Goal: Check status: Check status

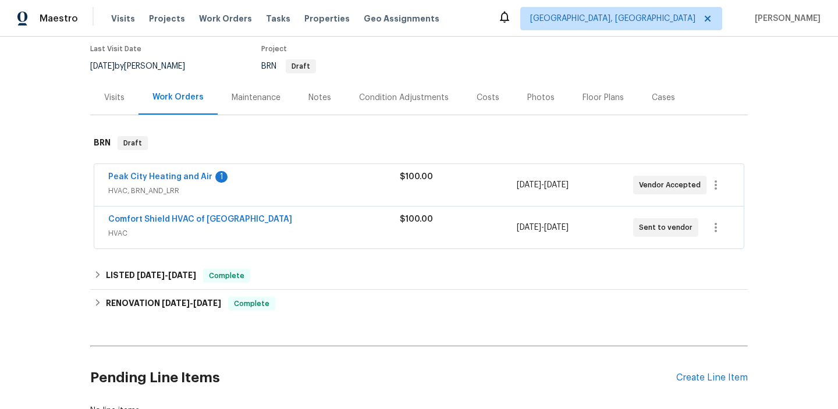
scroll to position [176, 0]
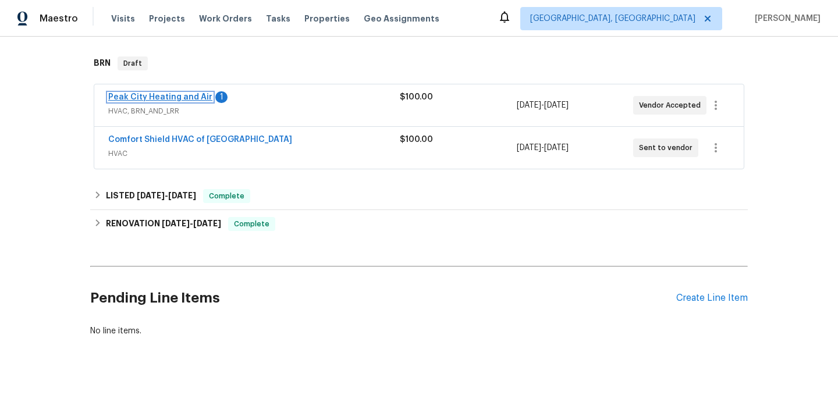
click at [183, 97] on link "Peak City Heating and Air" at bounding box center [160, 97] width 104 height 8
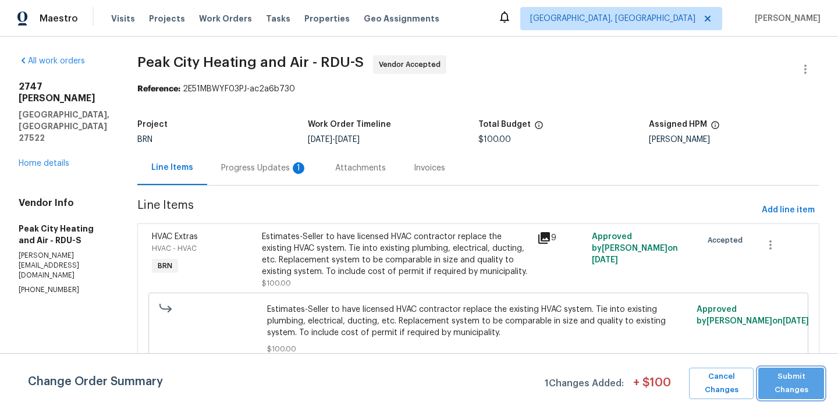
click at [779, 390] on span "Submit Changes" at bounding box center [791, 383] width 54 height 27
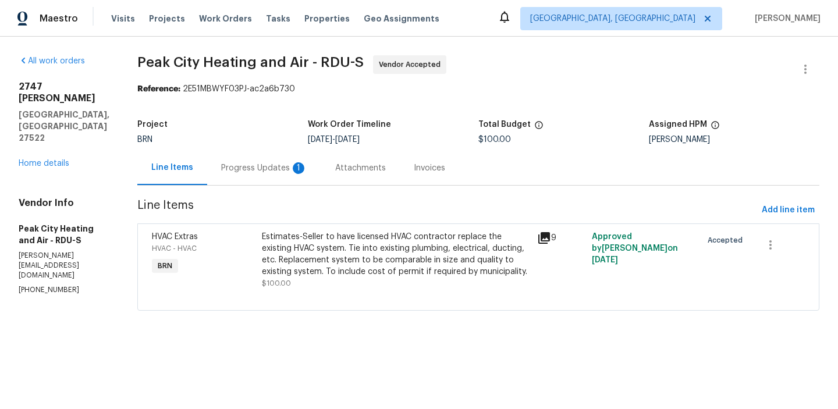
click at [243, 174] on div "Progress Updates 1" at bounding box center [264, 168] width 114 height 34
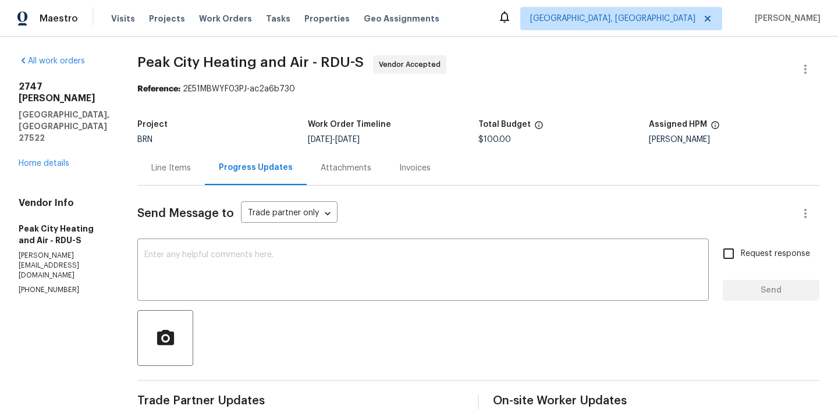
scroll to position [168, 0]
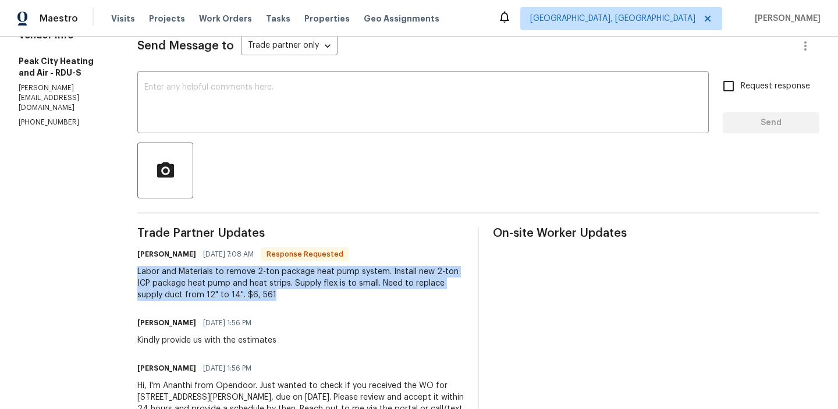
drag, startPoint x: 136, startPoint y: 275, endPoint x: 432, endPoint y: 294, distance: 297.4
click at [433, 294] on div "All work orders 2747 Michelle Ct Creedmoor, NC 27522 Home details Vendor Info P…" at bounding box center [419, 170] width 838 height 602
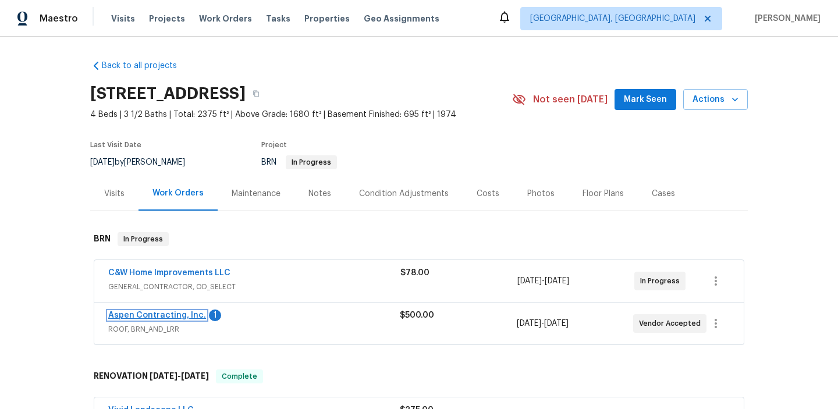
click at [130, 317] on link "Aspen Contracting, Inc." at bounding box center [157, 315] width 98 height 8
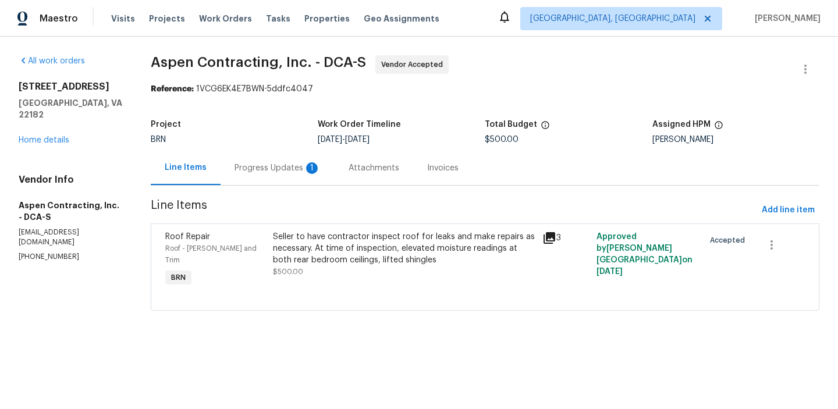
click at [297, 180] on div "Progress Updates 1" at bounding box center [278, 168] width 114 height 34
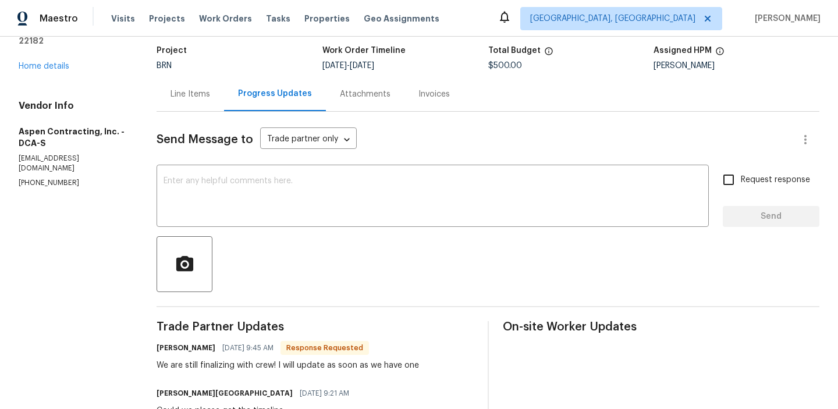
scroll to position [88, 0]
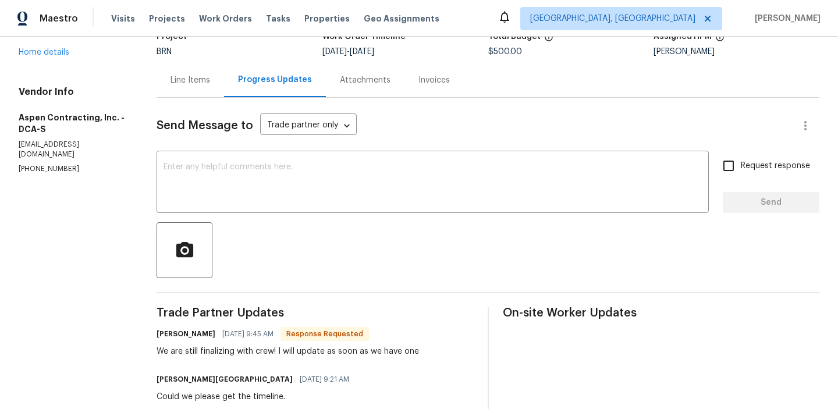
click at [262, 354] on div "We are still finalizing with crew! I will update as soon as we have one" at bounding box center [288, 352] width 262 height 12
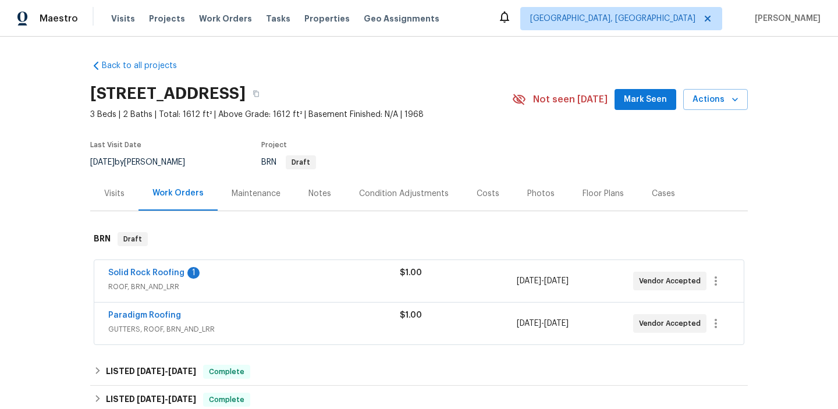
click at [140, 268] on span "Solid Rock Roofing" at bounding box center [146, 273] width 76 height 12
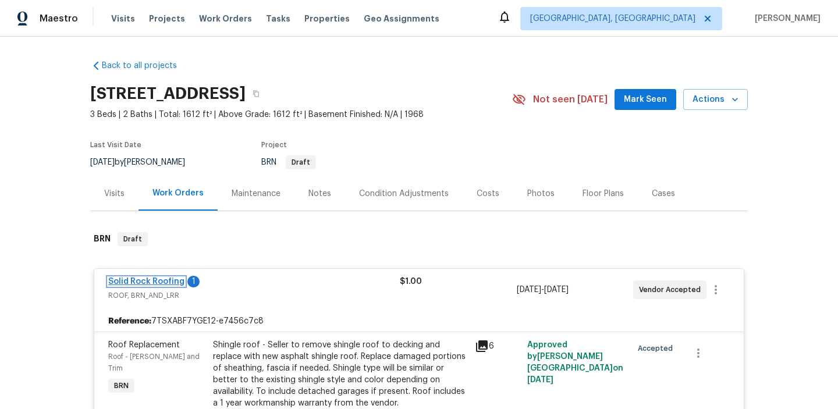
click at [148, 285] on link "Solid Rock Roofing" at bounding box center [146, 282] width 76 height 8
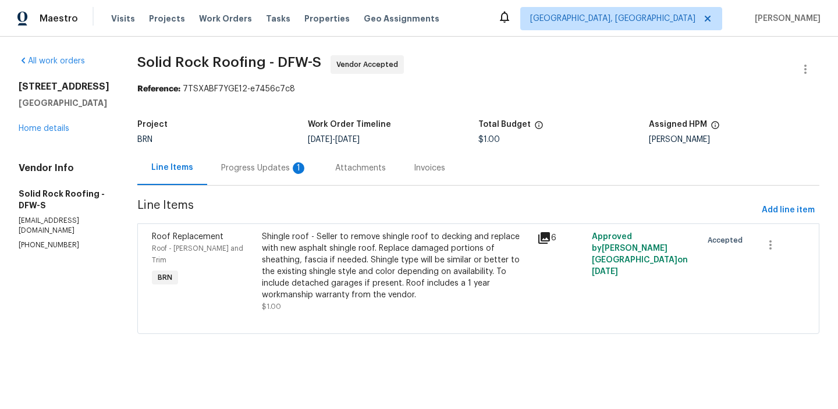
click at [274, 169] on div "Progress Updates 1" at bounding box center [264, 168] width 86 height 12
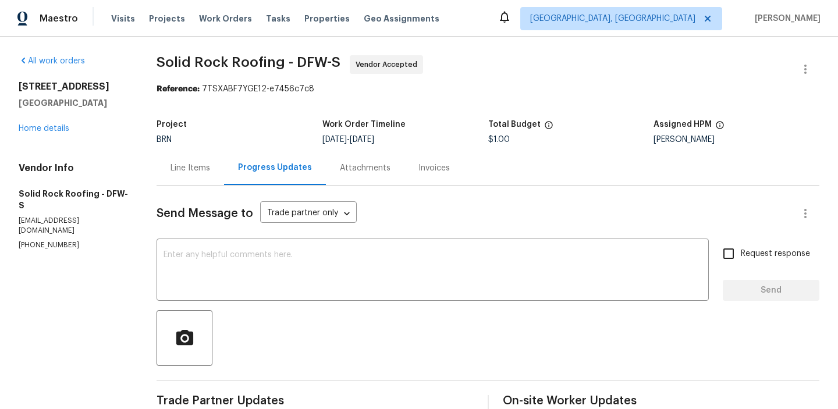
scroll to position [183, 0]
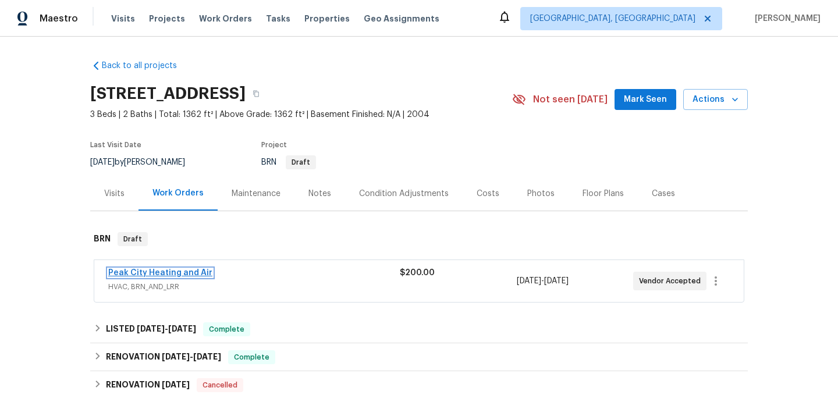
click at [173, 271] on link "Peak City Heating and Air" at bounding box center [160, 273] width 104 height 8
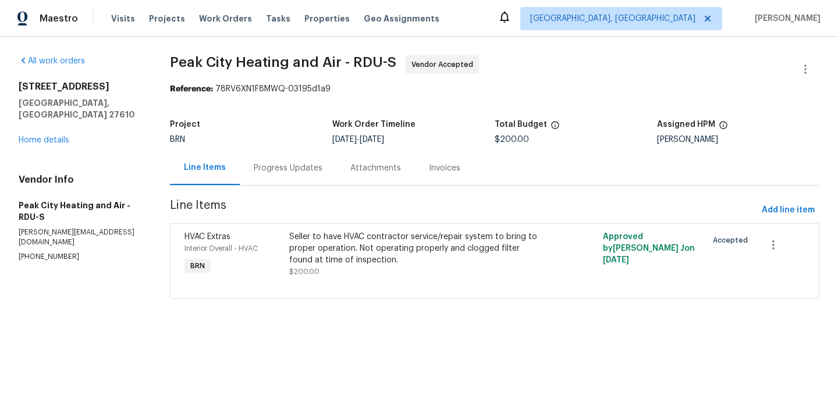
click at [301, 187] on section "Peak City Heating and Air - RDU-S Vendor Accepted Reference: 78RV6XN1F8MWQ-0319…" at bounding box center [494, 184] width 649 height 258
click at [294, 178] on div "Progress Updates" at bounding box center [288, 168] width 97 height 34
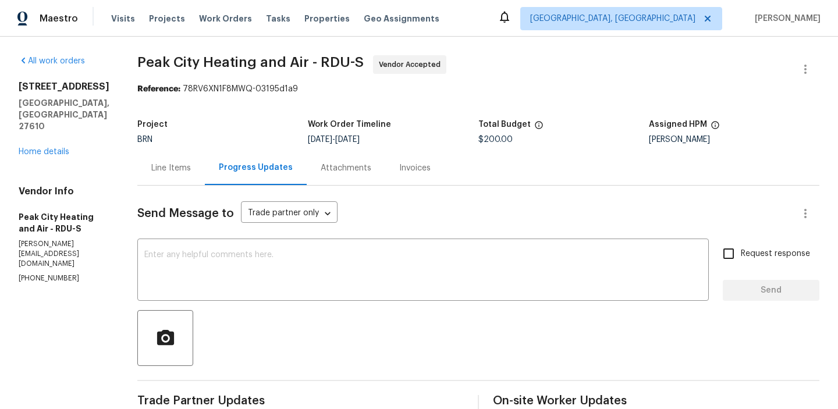
scroll to position [161, 0]
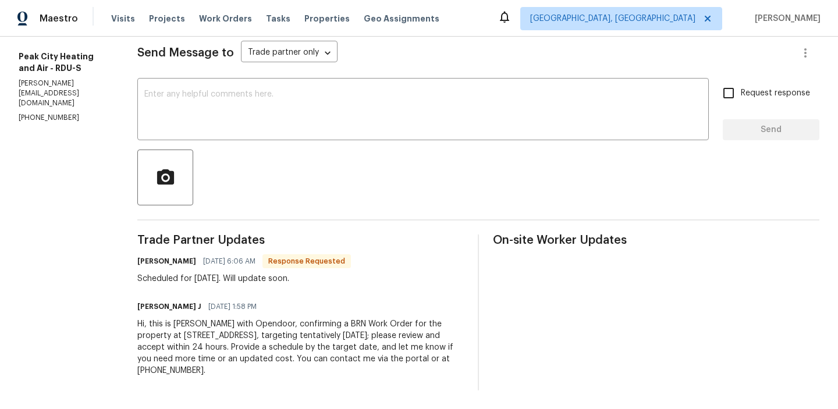
drag, startPoint x: 143, startPoint y: 275, endPoint x: 325, endPoint y: 299, distance: 183.1
click at [314, 295] on div "Trade Partner Updates Jody Conner 08/11/2025 6:06 AM Response Requested Schedul…" at bounding box center [300, 313] width 326 height 156
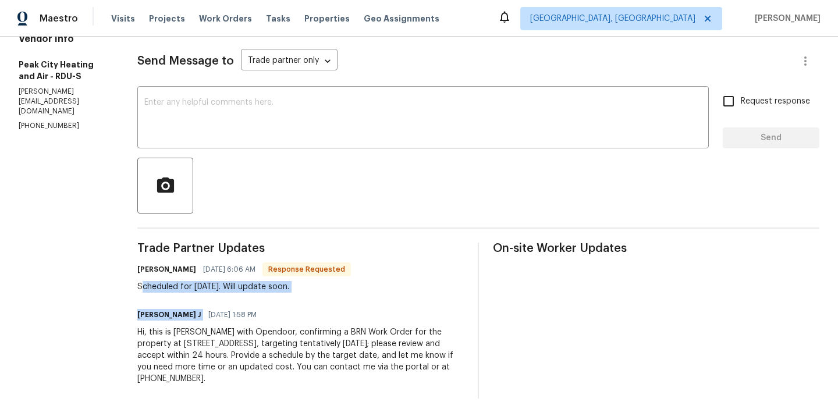
scroll to position [17, 0]
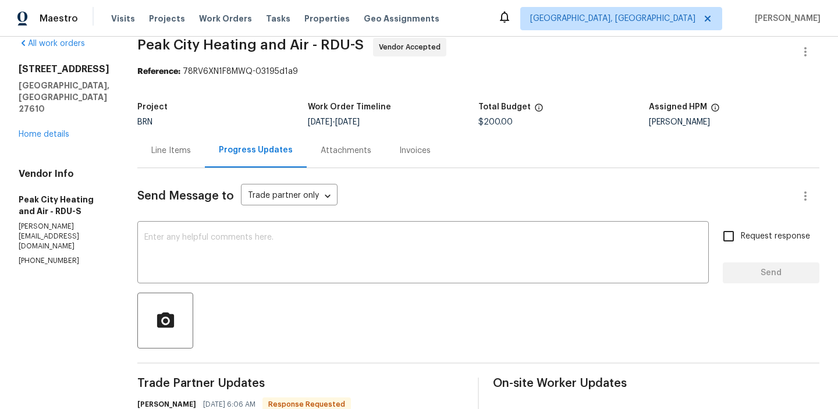
click at [149, 130] on div "Project BRN Work Order Timeline 8/8/2025 - 8/12/2025 Total Budget $200.00 Assig…" at bounding box center [478, 114] width 682 height 37
click at [160, 145] on div "Line Items" at bounding box center [171, 151] width 40 height 12
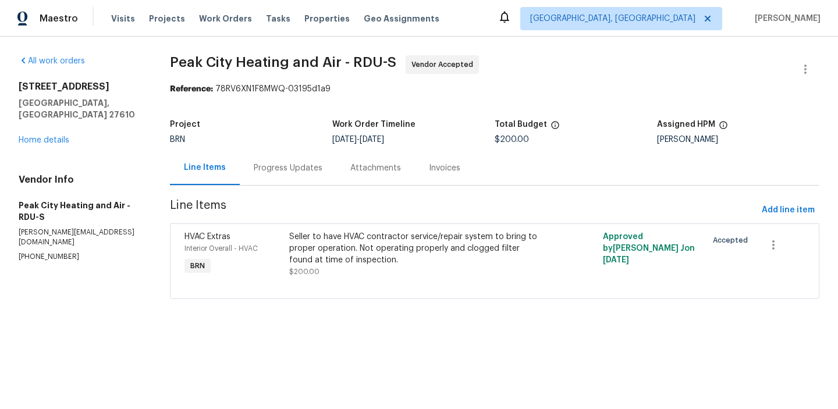
click at [456, 33] on div "Maestro Visits Projects Work Orders Tasks Properties Geo Assignments Albuquerqu…" at bounding box center [419, 18] width 838 height 37
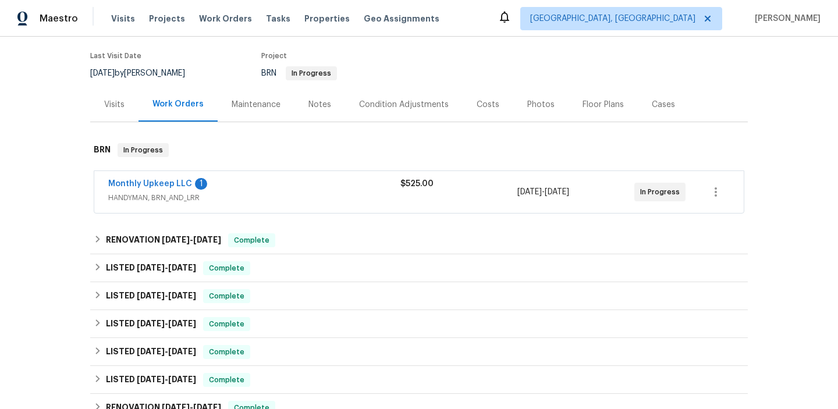
scroll to position [93, 0]
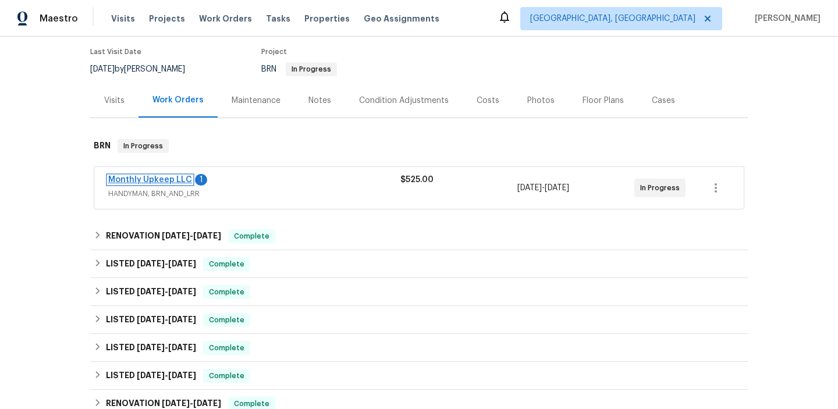
click at [163, 176] on link "Monthly Upkeep LLC" at bounding box center [150, 180] width 84 height 8
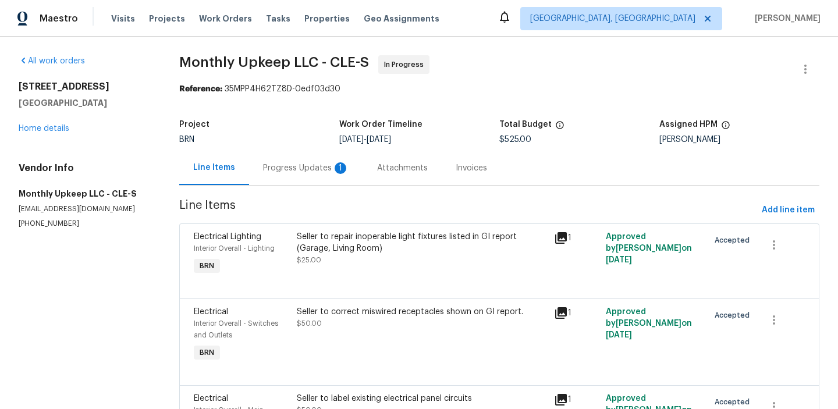
click at [303, 171] on div "Progress Updates 1" at bounding box center [306, 168] width 86 height 12
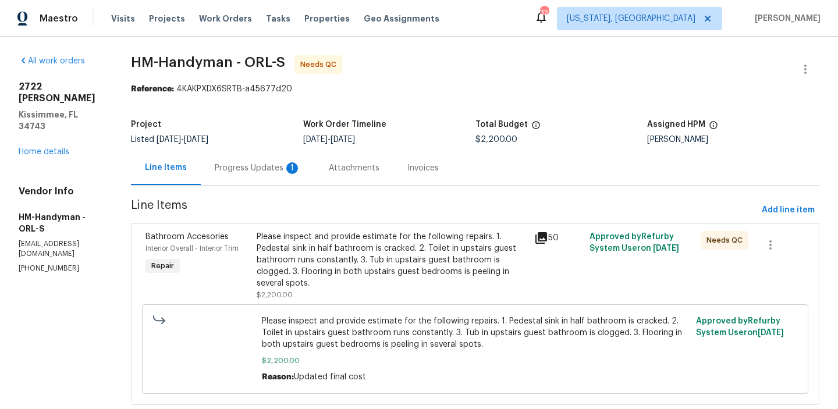
click at [279, 164] on div "Progress Updates 1" at bounding box center [258, 168] width 86 height 12
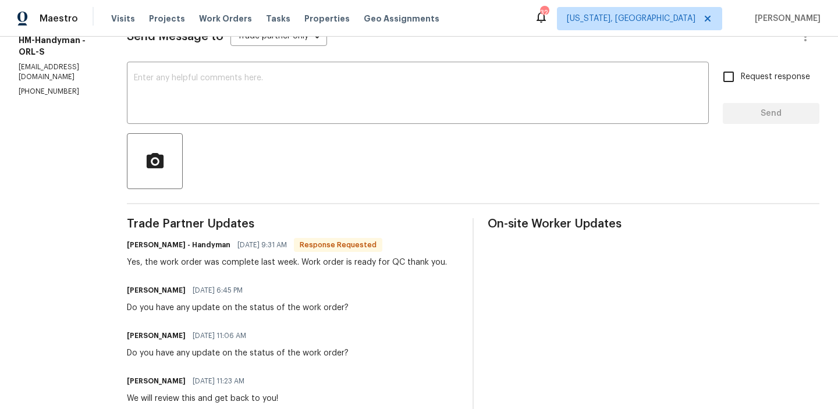
scroll to position [210, 0]
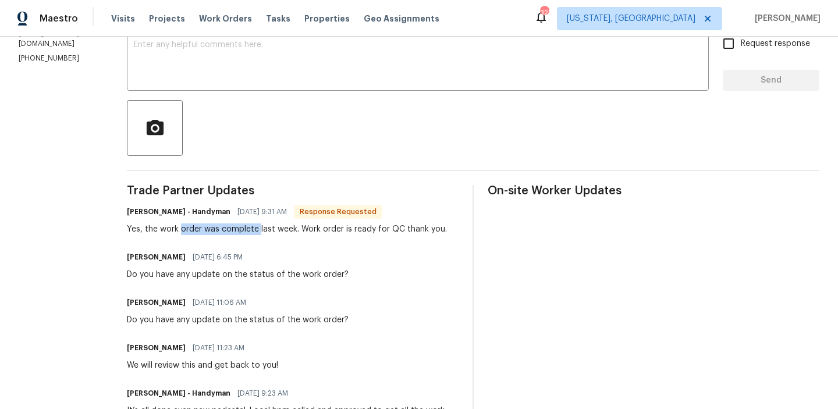
drag, startPoint x: 203, startPoint y: 225, endPoint x: 327, endPoint y: 225, distance: 124.0
click at [327, 225] on div "Yes, the work order was complete last week. Work order is ready for QC thank yo…" at bounding box center [287, 229] width 320 height 12
drag, startPoint x: 338, startPoint y: 228, endPoint x: 470, endPoint y: 228, distance: 132.1
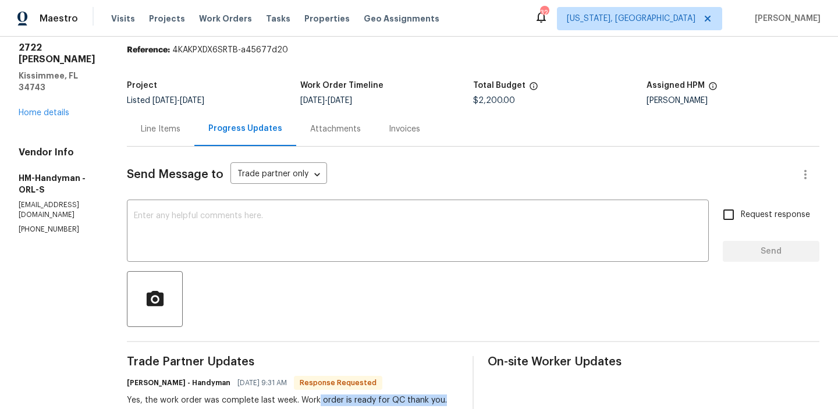
scroll to position [12, 0]
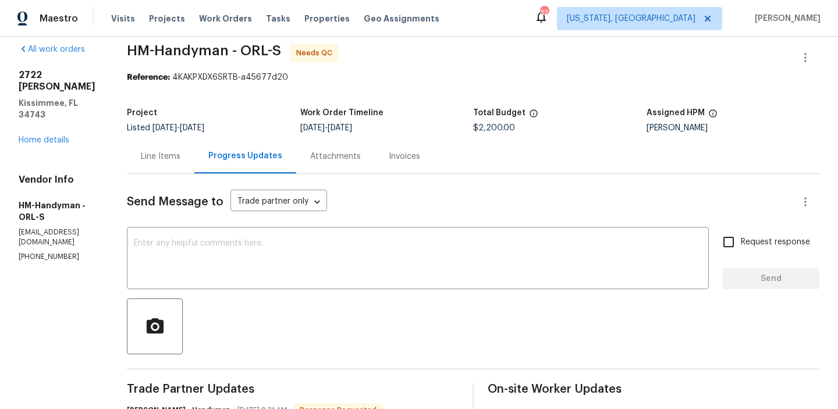
click at [173, 157] on div "Line Items" at bounding box center [161, 157] width 40 height 12
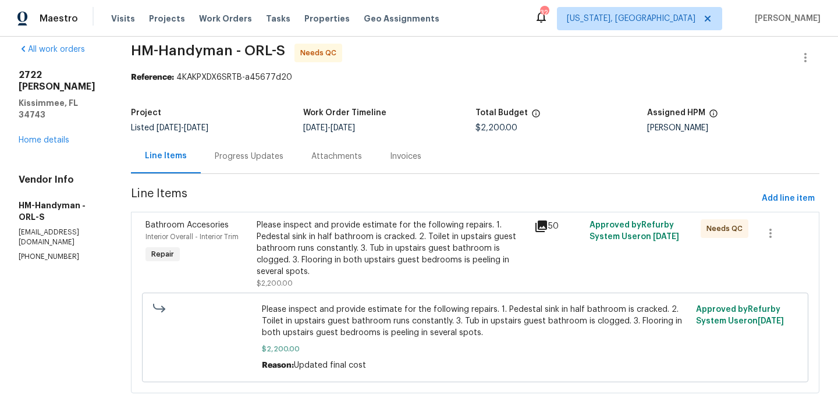
scroll to position [29, 0]
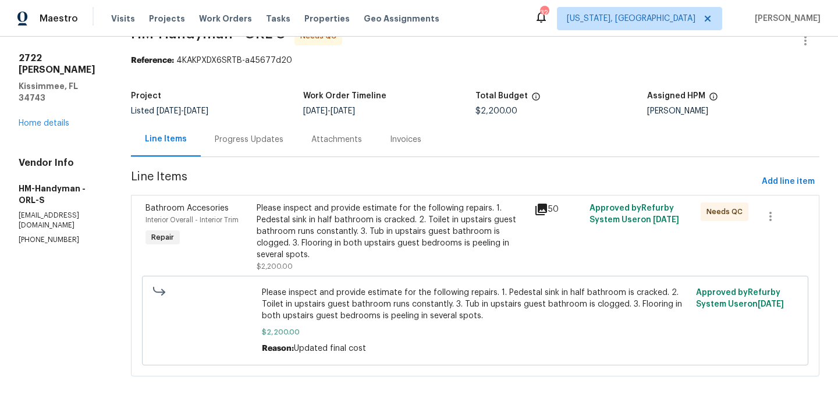
click at [422, 235] on div "Please inspect and provide estimate for the following repairs. 1. Pedestal sink…" at bounding box center [392, 232] width 271 height 58
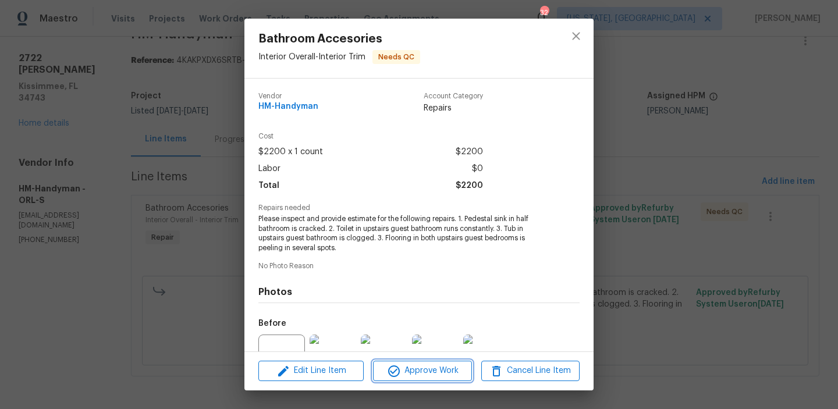
click at [460, 366] on span "Approve Work" at bounding box center [422, 371] width 91 height 15
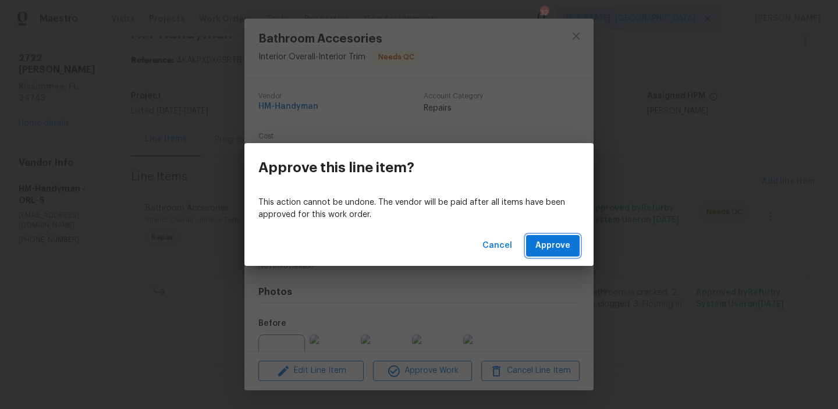
click at [547, 250] on span "Approve" at bounding box center [552, 246] width 35 height 15
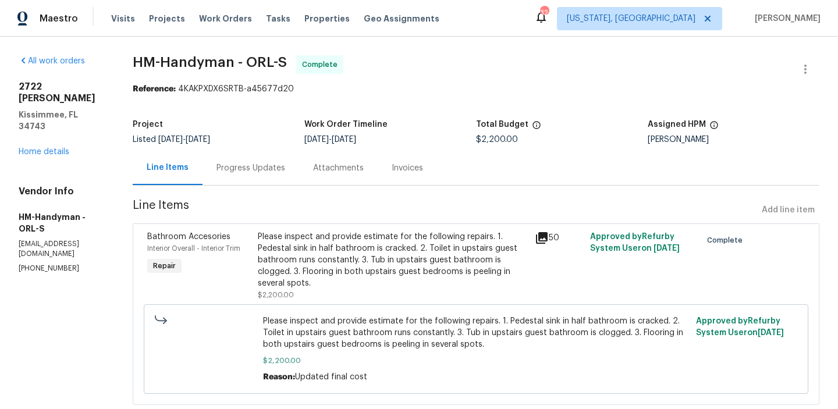
click at [299, 182] on div "Progress Updates" at bounding box center [251, 168] width 97 height 34
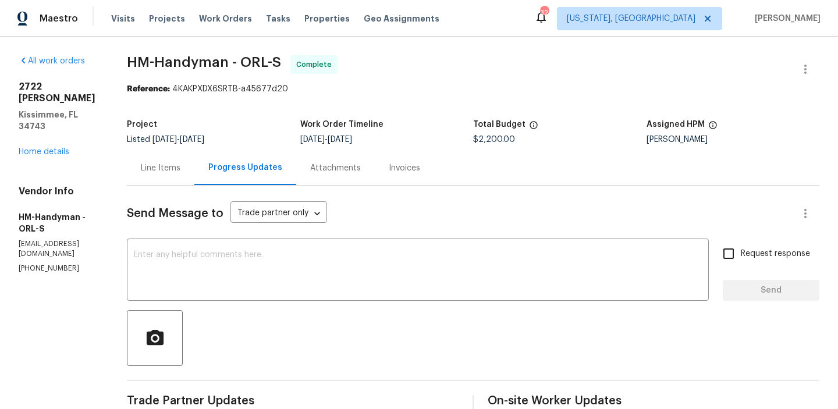
click at [180, 165] on div "Line Items" at bounding box center [161, 168] width 40 height 12
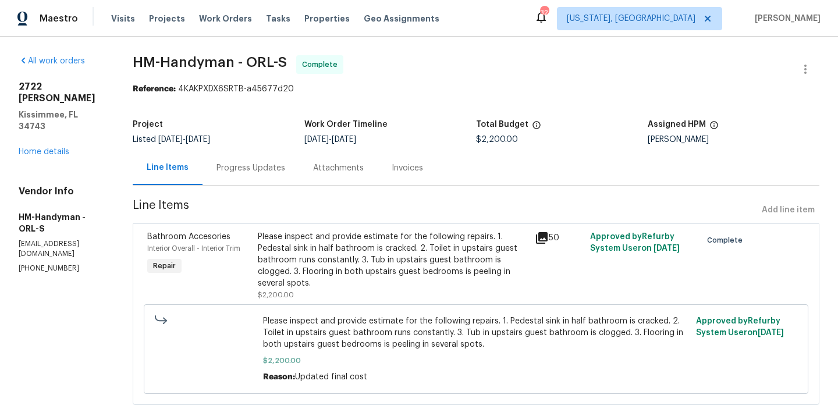
scroll to position [29, 0]
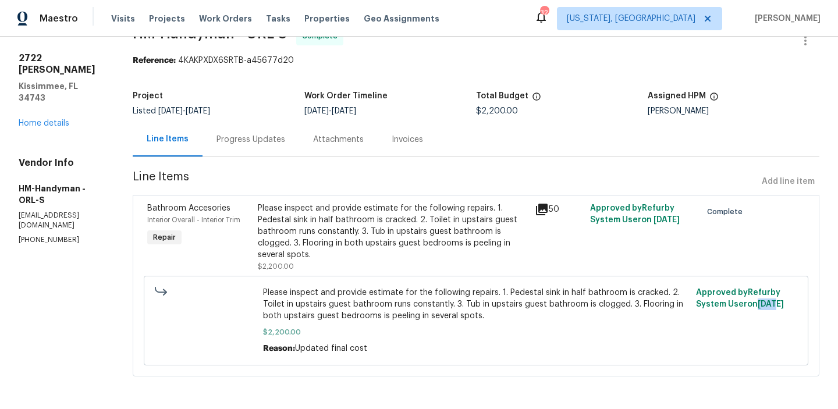
drag, startPoint x: 756, startPoint y: 303, endPoint x: 796, endPoint y: 303, distance: 39.6
click at [777, 303] on span "Approved by Refurby System User on [DATE]" at bounding box center [740, 299] width 88 height 20
click at [261, 130] on div "Progress Updates" at bounding box center [251, 139] width 97 height 34
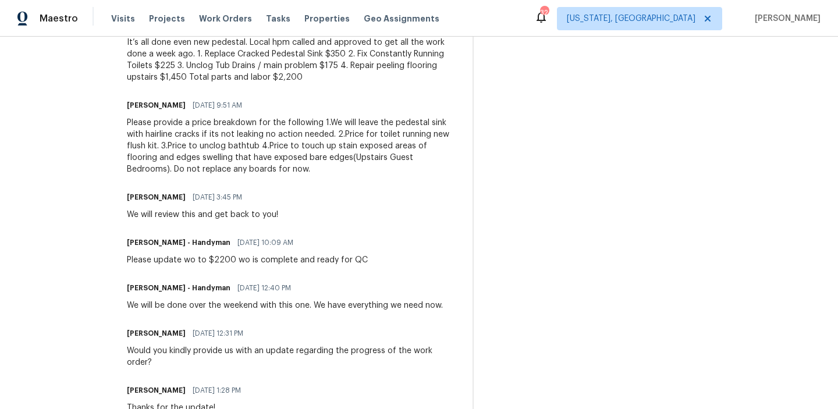
scroll to position [512, 0]
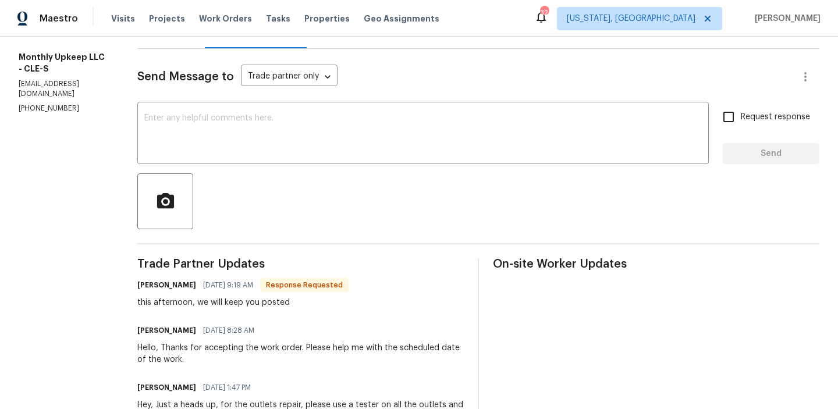
scroll to position [186, 0]
